Goal: Task Accomplishment & Management: Use online tool/utility

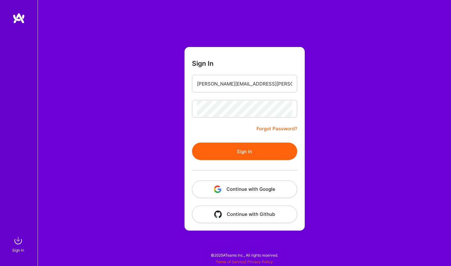
click at [192, 143] on button "Sign In" at bounding box center [244, 152] width 105 height 18
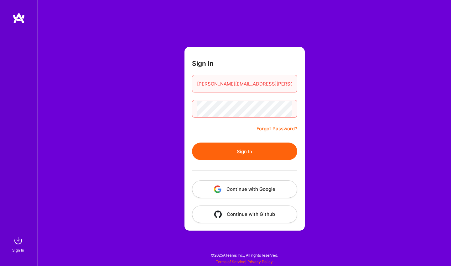
click at [192, 143] on button "Sign In" at bounding box center [244, 152] width 105 height 18
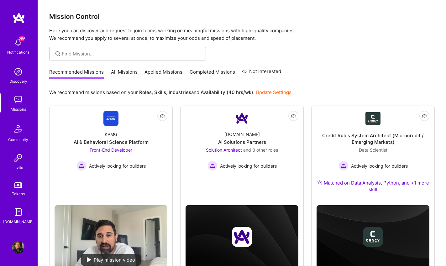
click at [167, 71] on link "Applied Missions" at bounding box center [163, 74] width 38 height 10
